Goal: Find specific page/section: Find specific page/section

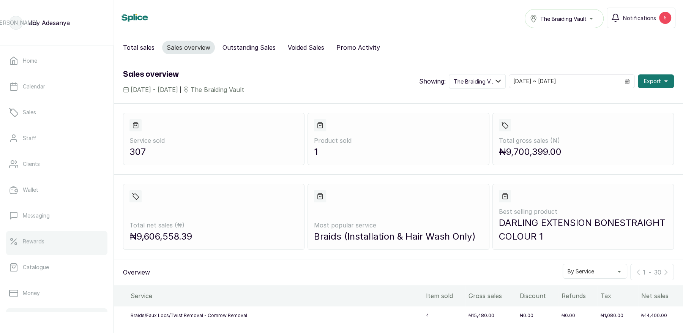
scroll to position [266, 0]
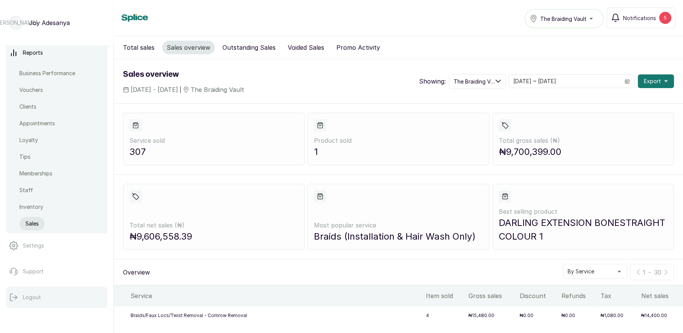
click at [37, 297] on p "Logout" at bounding box center [32, 297] width 18 height 8
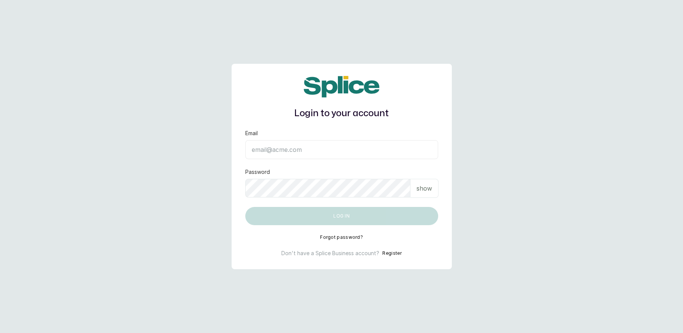
click at [328, 151] on input "Email" at bounding box center [341, 149] width 193 height 19
type input "temitopedeborah1234@gmail.com"
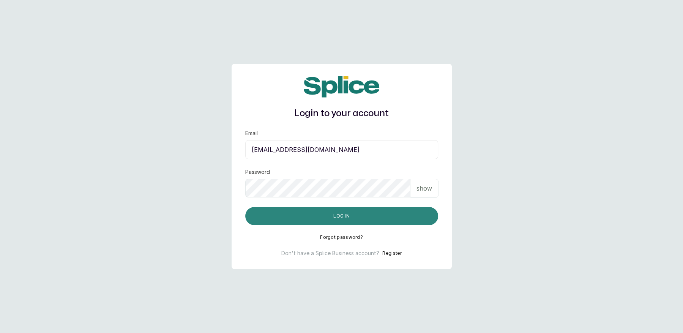
click at [333, 218] on button "Log in" at bounding box center [341, 216] width 193 height 18
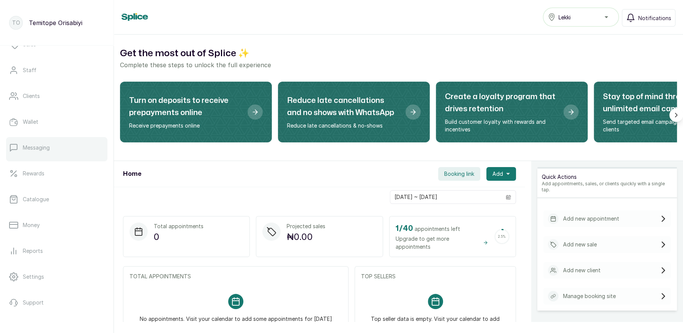
scroll to position [21, 0]
click at [31, 144] on p "Clients" at bounding box center [31, 144] width 17 height 8
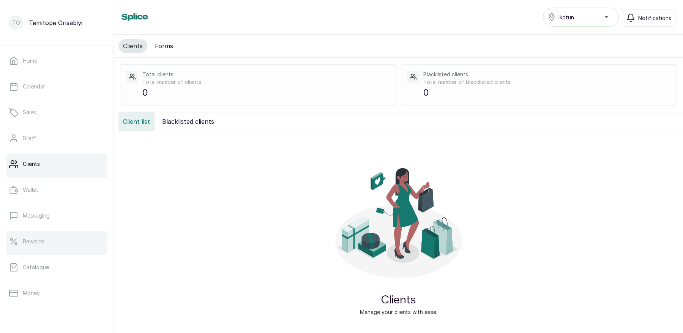
scroll to position [99, 0]
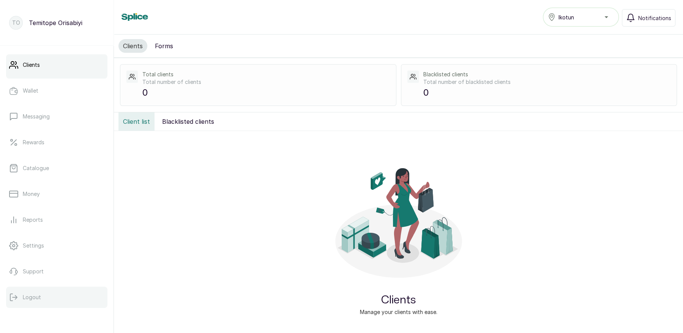
click at [36, 301] on button "Logout" at bounding box center [56, 297] width 101 height 21
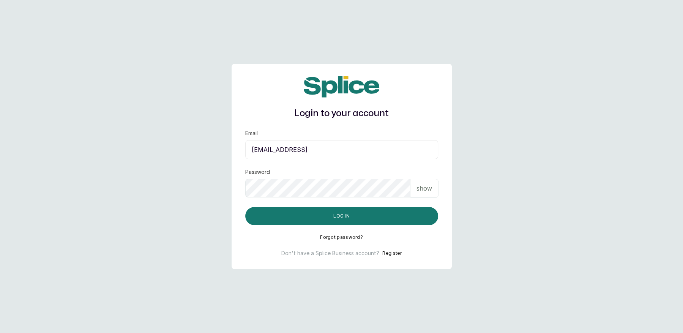
type input "temitopedeborah1234@gmail.comlay"
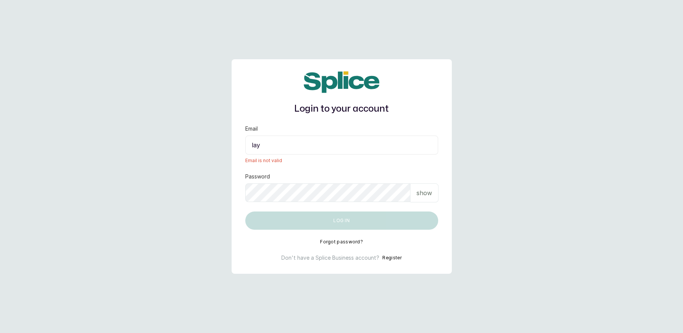
type input "layo@withsplice.com"
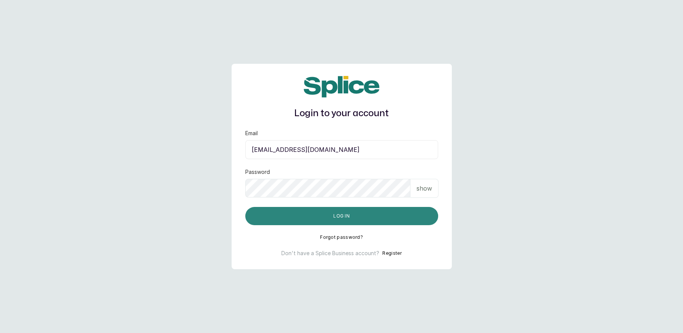
click at [346, 214] on button "Log in" at bounding box center [341, 216] width 193 height 18
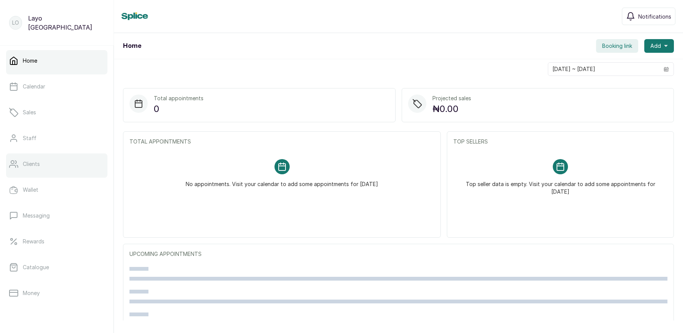
click at [30, 168] on link "Clients" at bounding box center [56, 163] width 101 height 21
